Goal: Find specific page/section

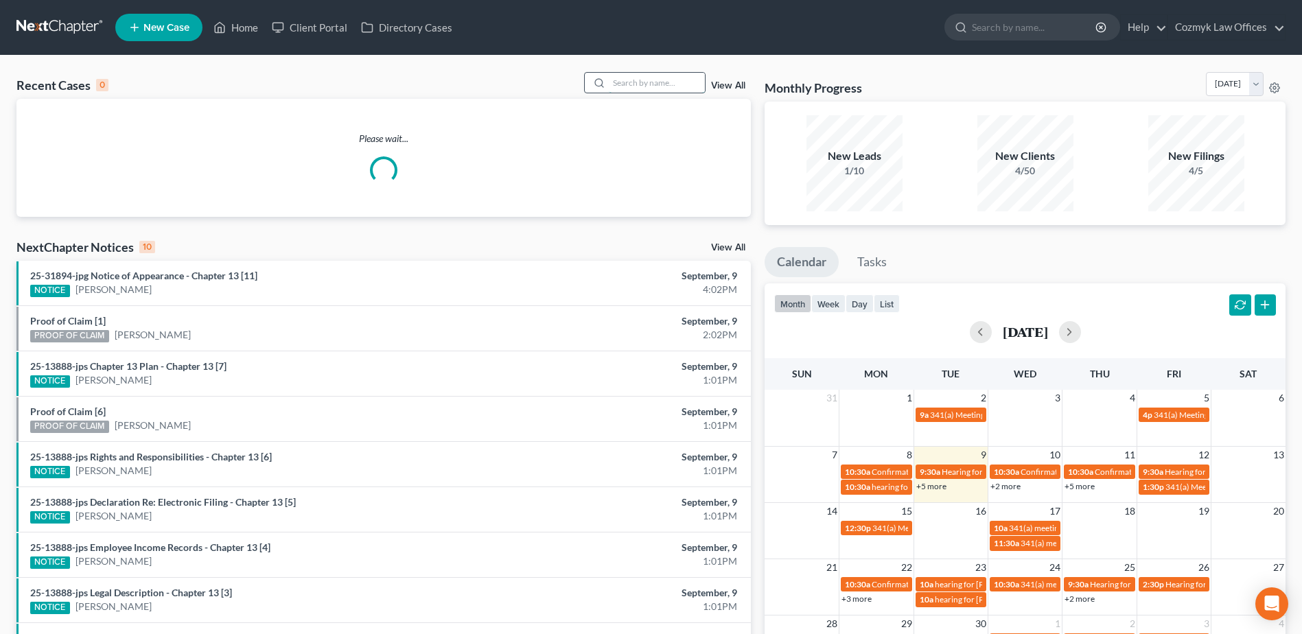
click at [646, 86] on input "search" at bounding box center [657, 83] width 96 height 20
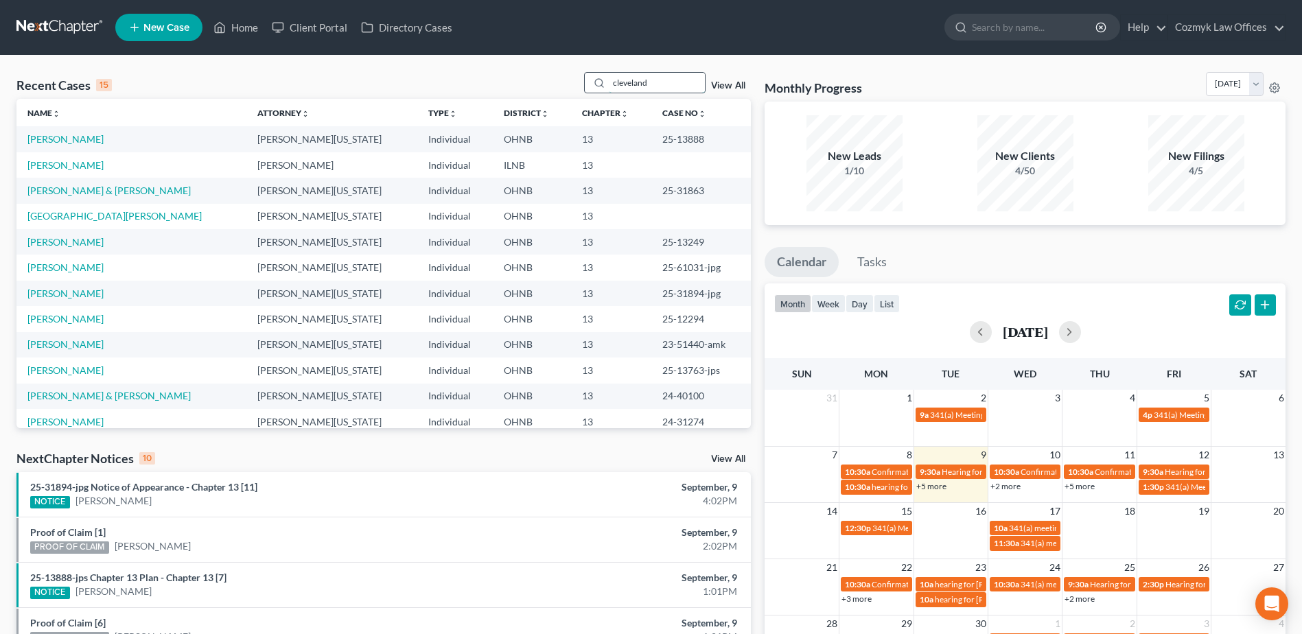
type input "cleveland"
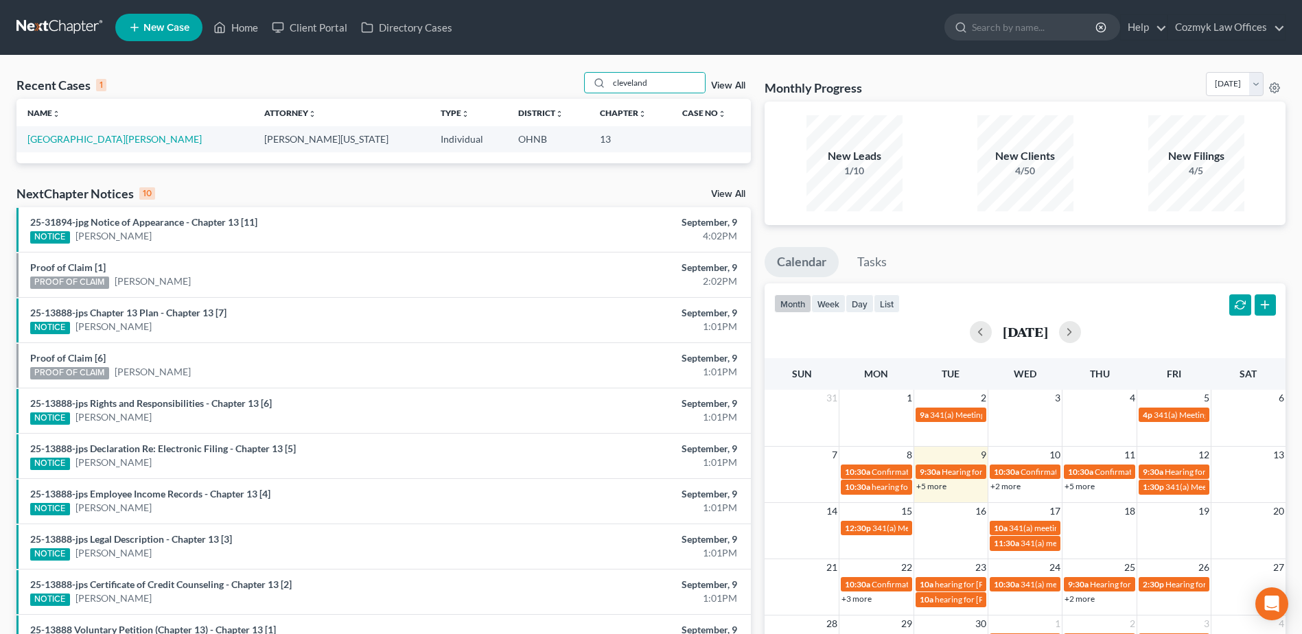
click at [93, 131] on td "[GEOGRAPHIC_DATA][PERSON_NAME]" at bounding box center [134, 138] width 237 height 25
click at [89, 139] on link "[GEOGRAPHIC_DATA][PERSON_NAME]" at bounding box center [114, 139] width 174 height 12
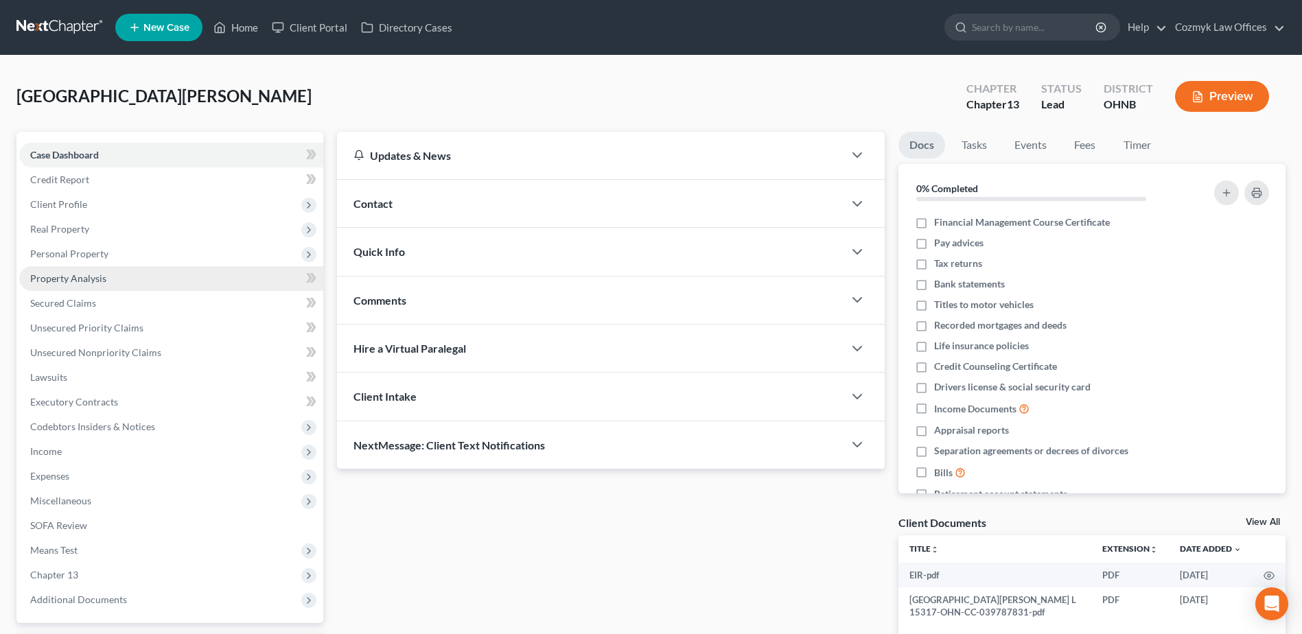
click at [102, 268] on link "Property Analysis" at bounding box center [171, 278] width 304 height 25
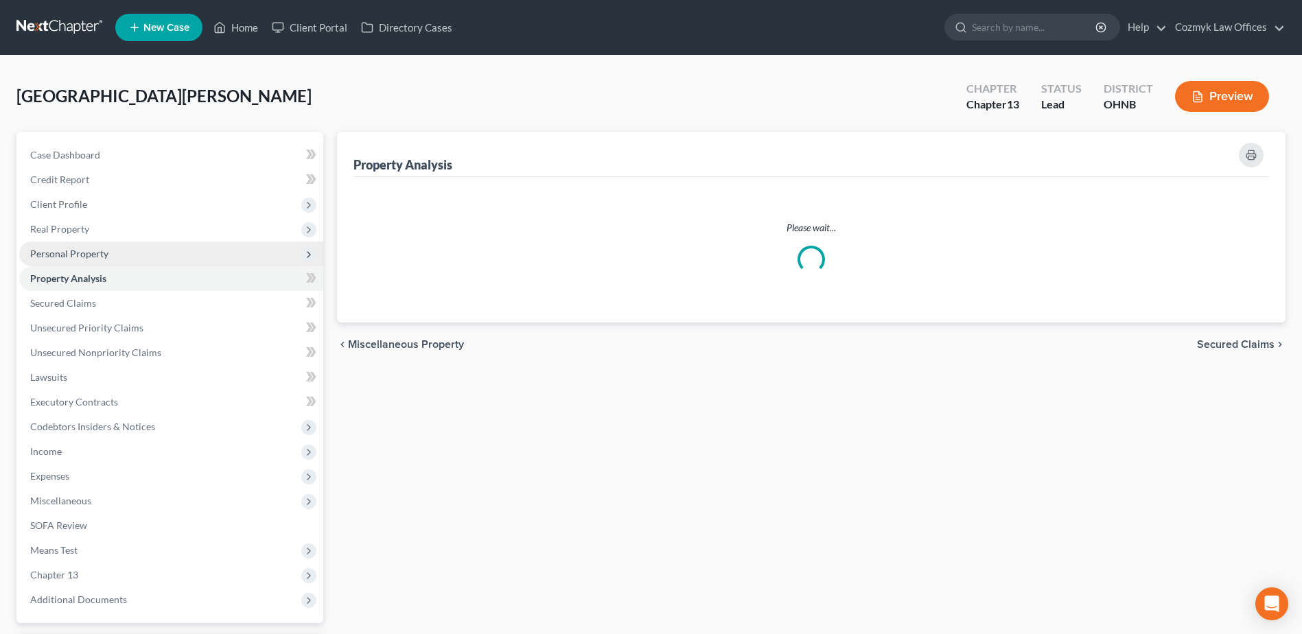
click at [102, 258] on span "Personal Property" at bounding box center [69, 254] width 78 height 12
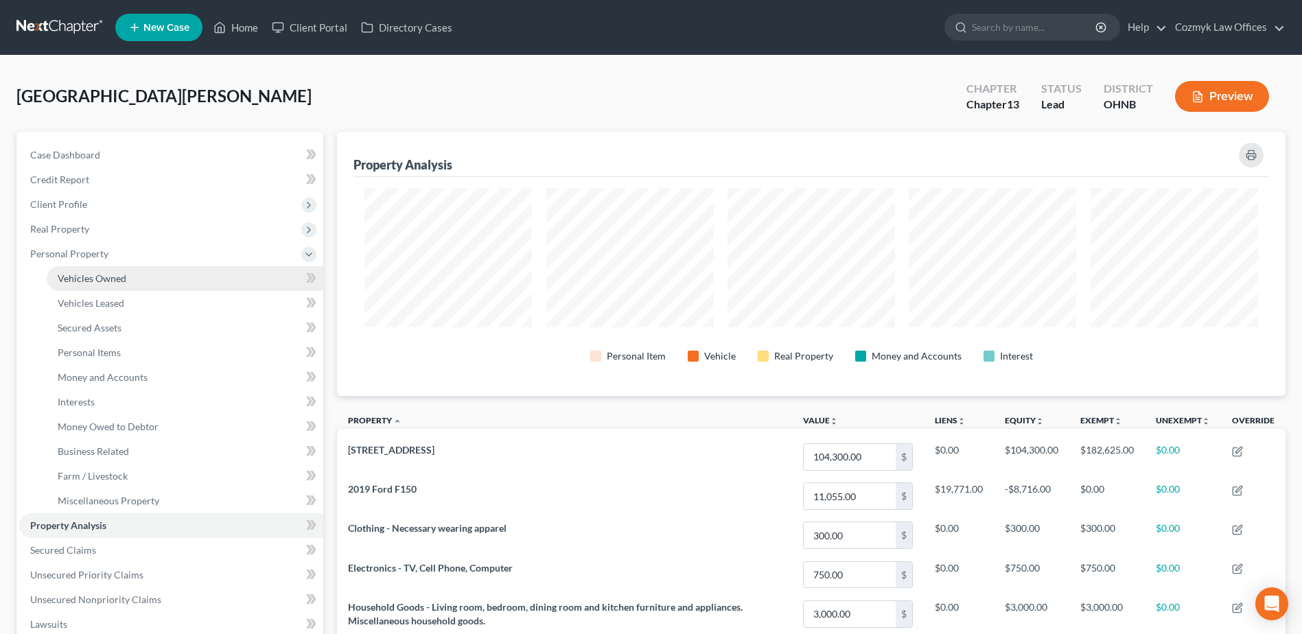
scroll to position [264, 948]
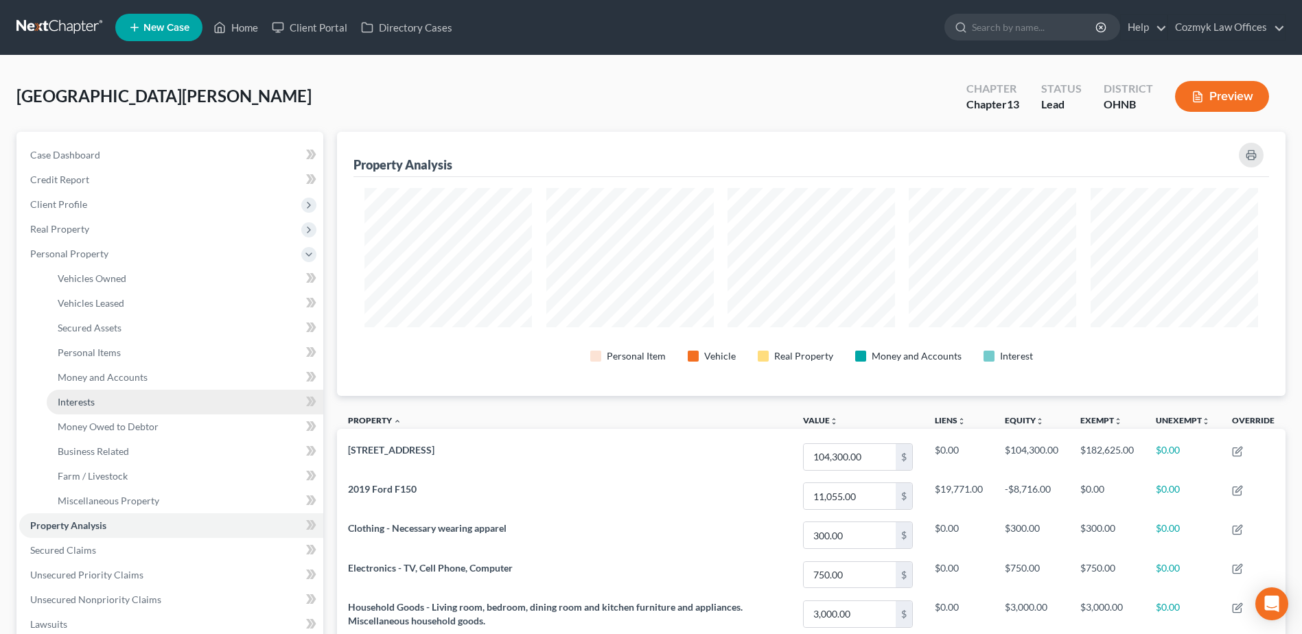
click at [100, 402] on link "Interests" at bounding box center [185, 402] width 277 height 25
